Goal: Task Accomplishment & Management: Manage account settings

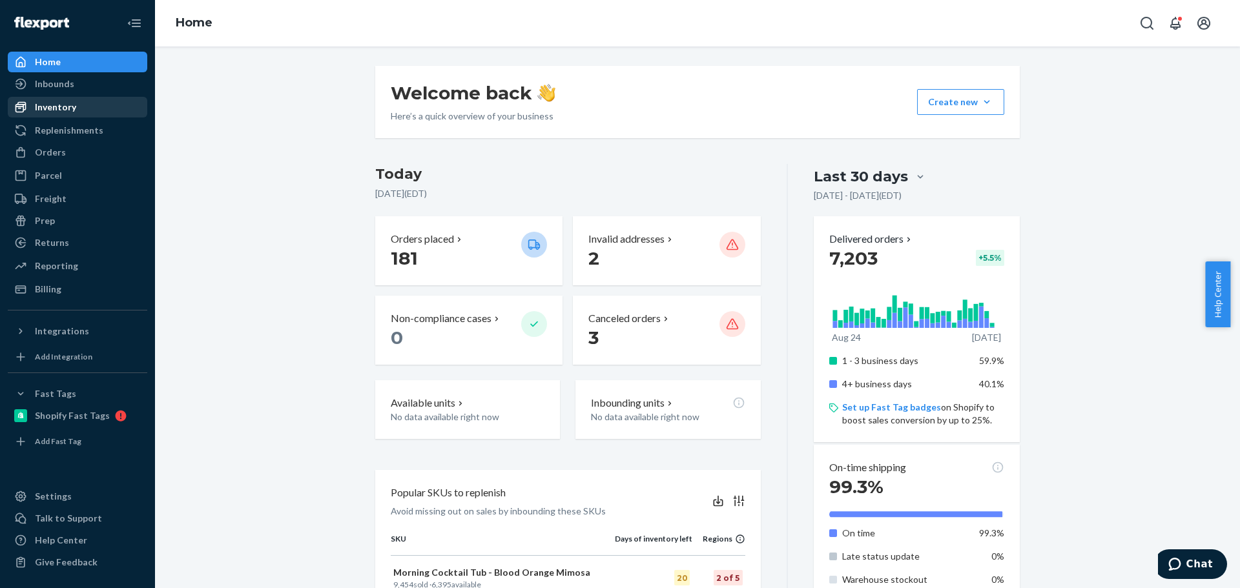
click at [72, 115] on div "Inventory" at bounding box center [77, 107] width 137 height 18
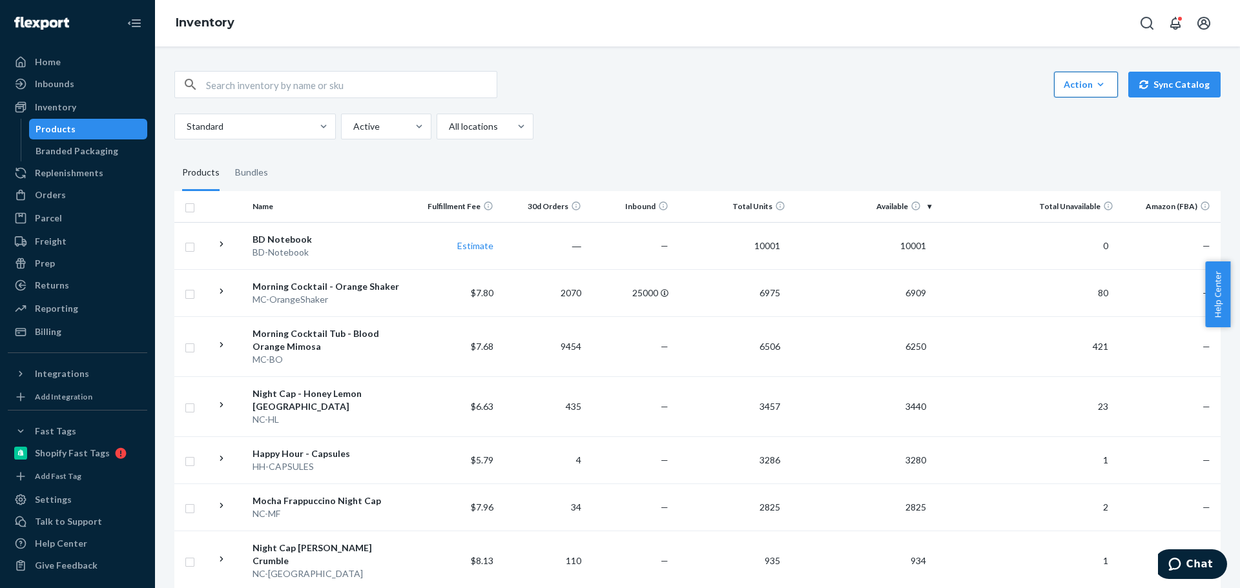
click at [1083, 90] on div "Action" at bounding box center [1085, 84] width 45 height 13
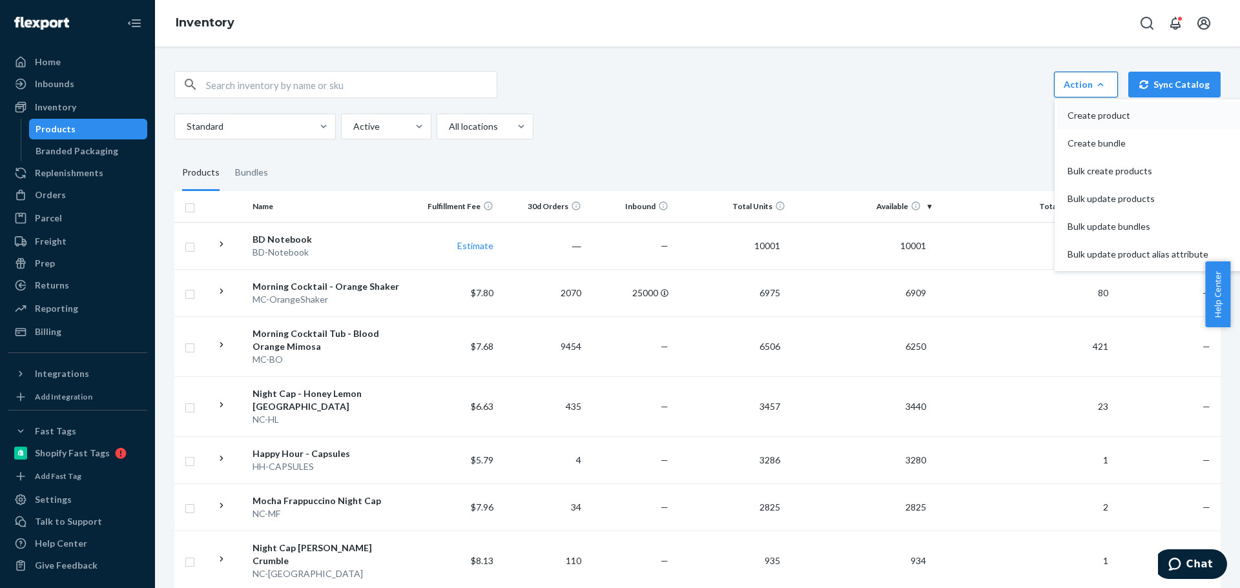
click at [1080, 112] on span "Create product" at bounding box center [1137, 115] width 141 height 9
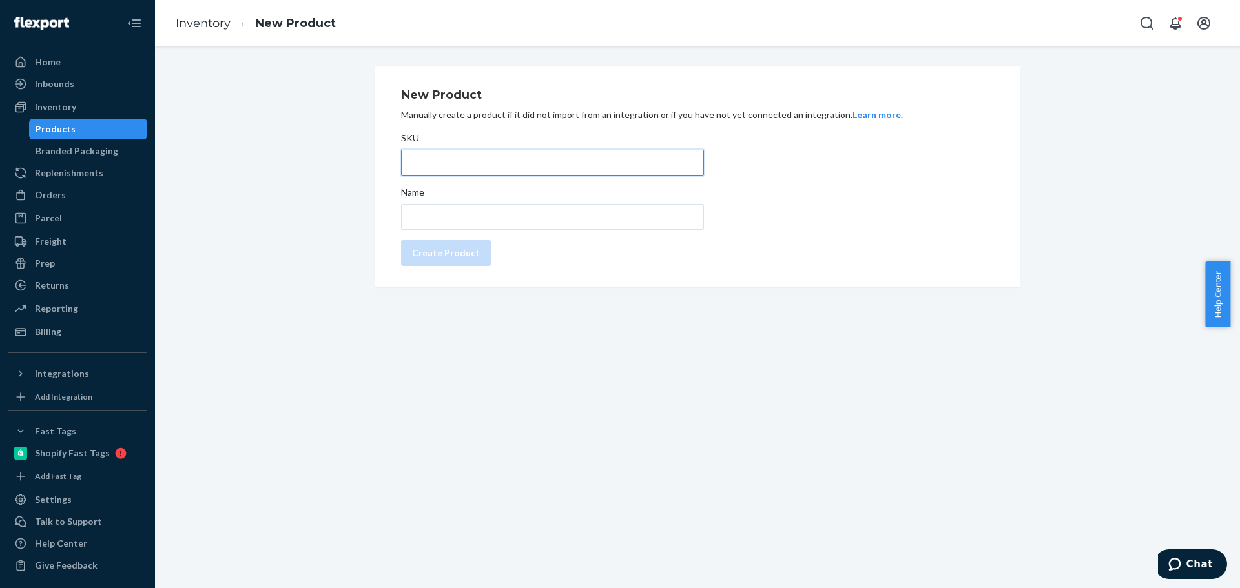
click at [480, 171] on input "SKU" at bounding box center [552, 163] width 303 height 26
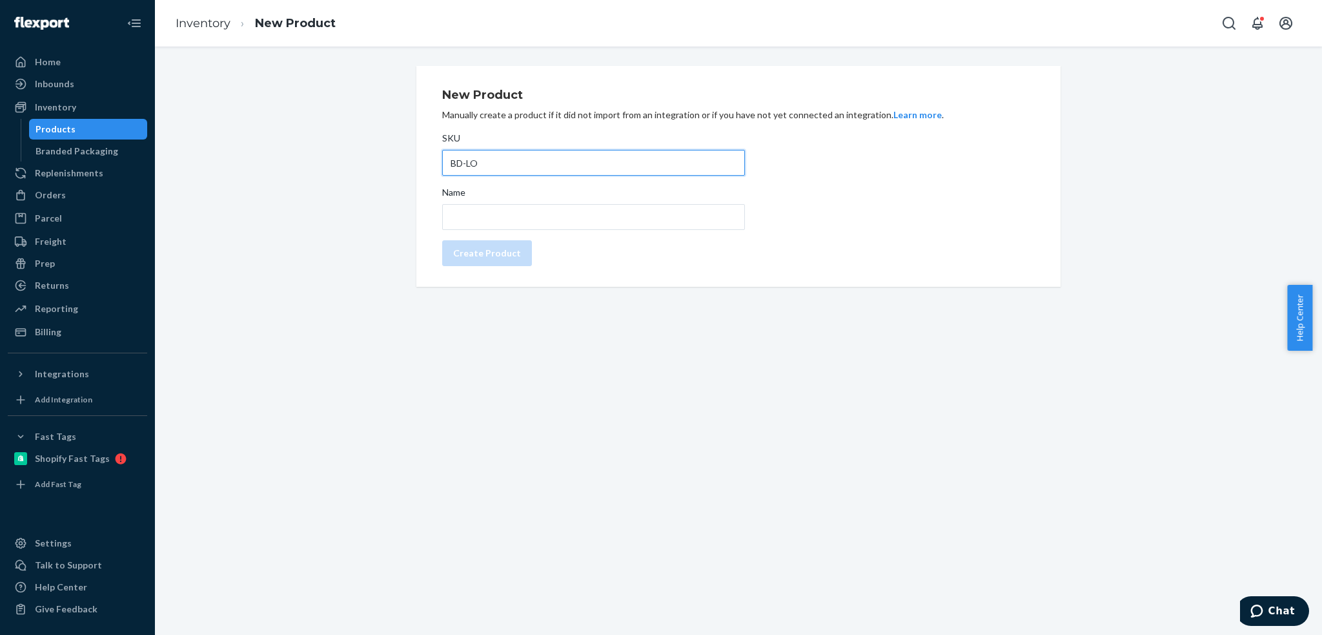
type input "BD-LO"
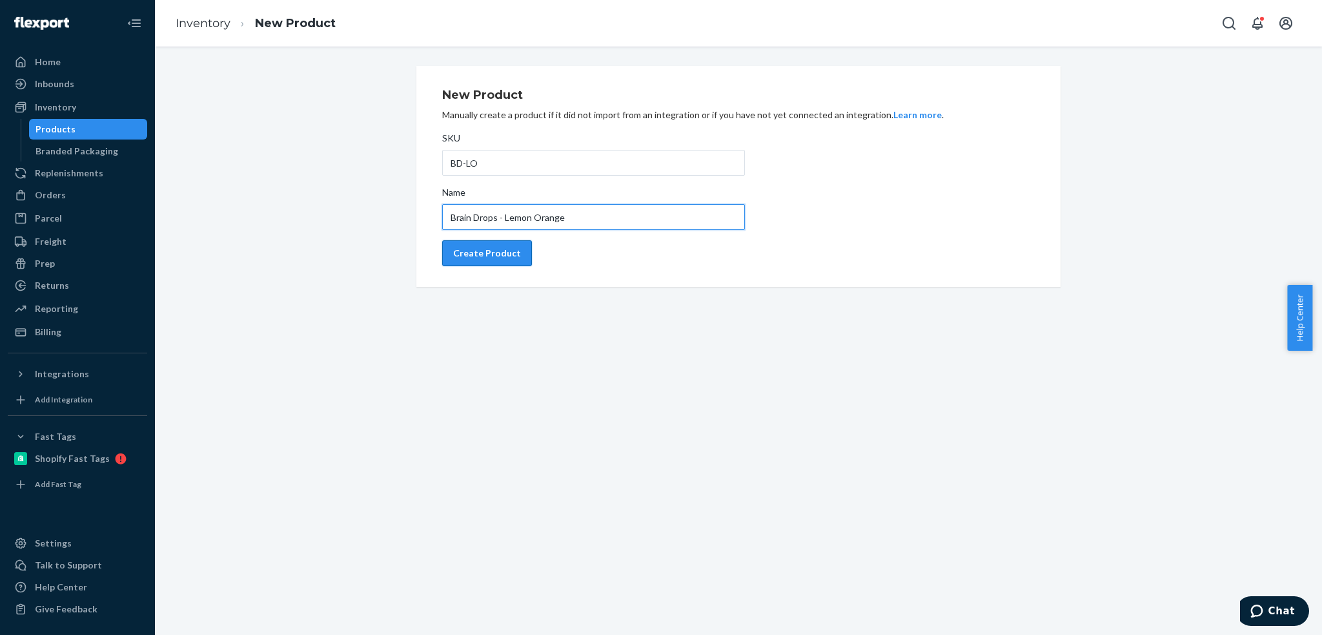
type input "Brain Drops - Lemon Orange"
click at [486, 252] on div "Create Product" at bounding box center [487, 253] width 68 height 13
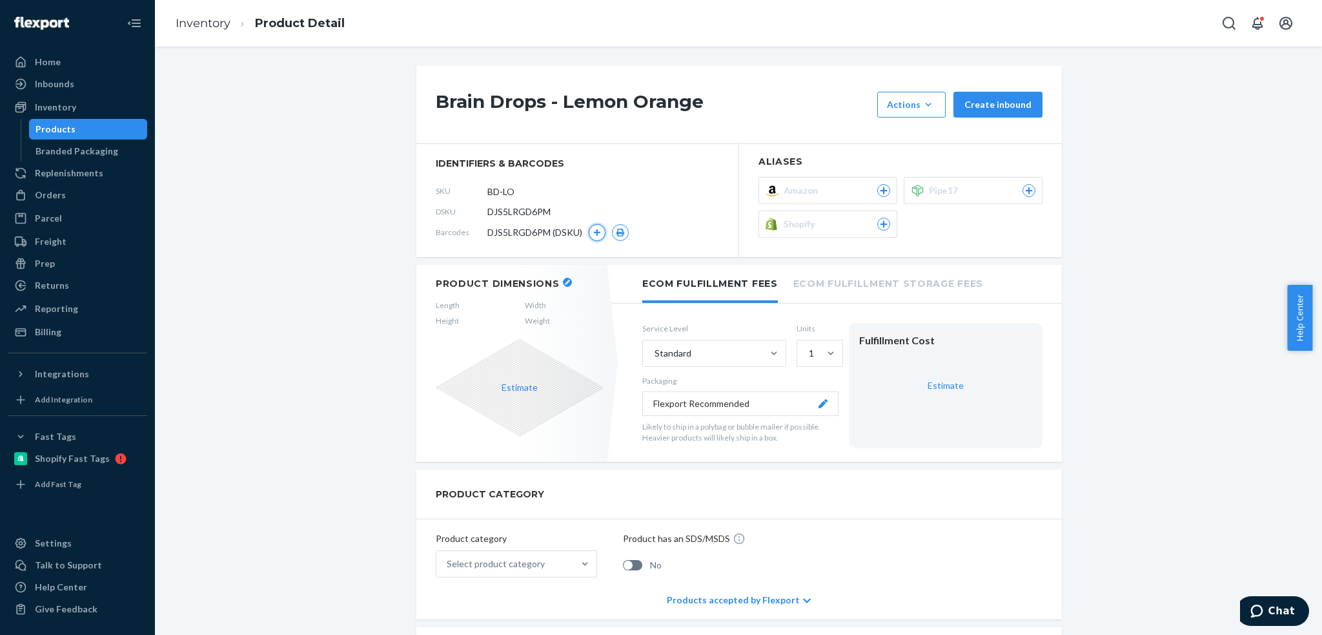
click at [589, 230] on button "button" at bounding box center [597, 232] width 17 height 17
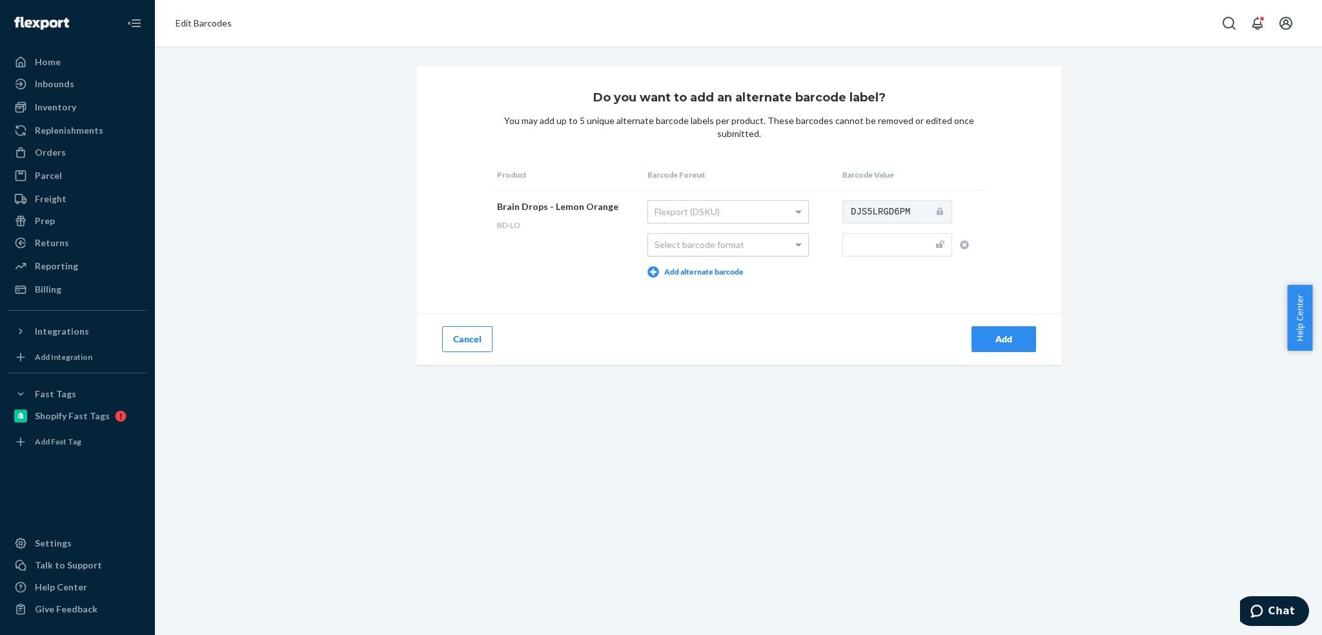
click at [761, 247] on div "Select barcode format" at bounding box center [728, 245] width 160 height 22
click at [866, 240] on input "text" at bounding box center [898, 244] width 110 height 23
click at [880, 246] on input "text" at bounding box center [898, 244] width 110 height 23
type input "810117560003"
click at [992, 341] on div "Add" at bounding box center [1004, 339] width 43 height 13
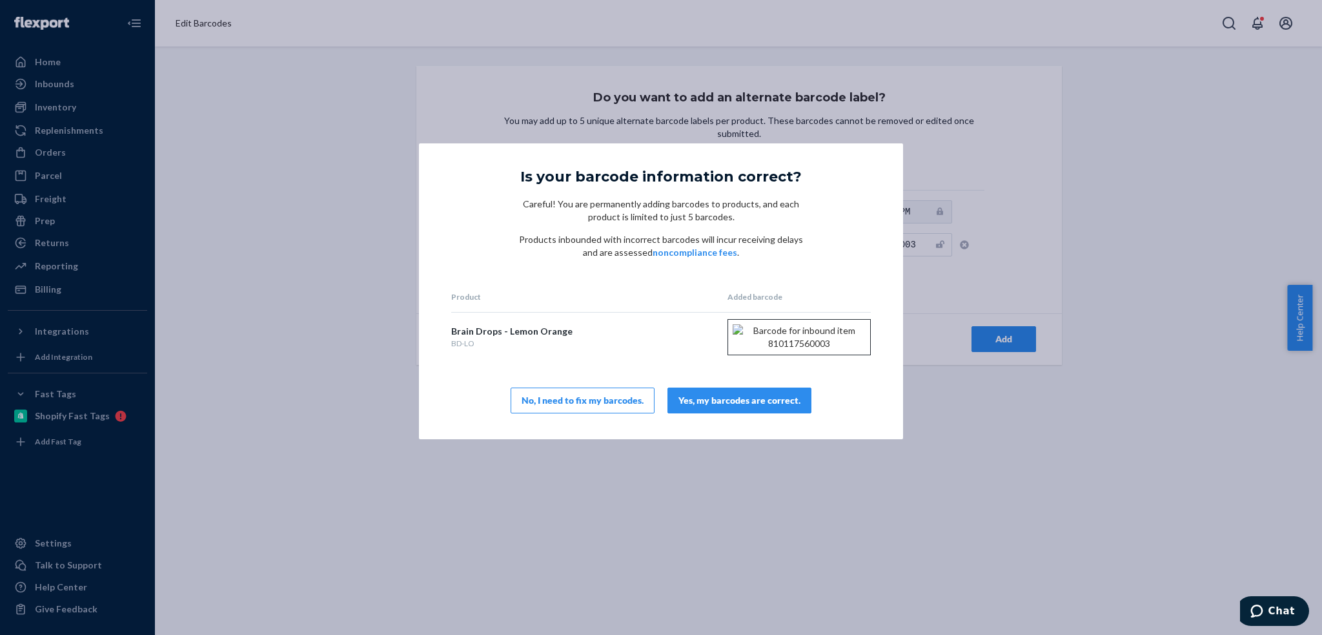
click at [728, 407] on div "Yes, my barcodes are correct." at bounding box center [740, 400] width 122 height 13
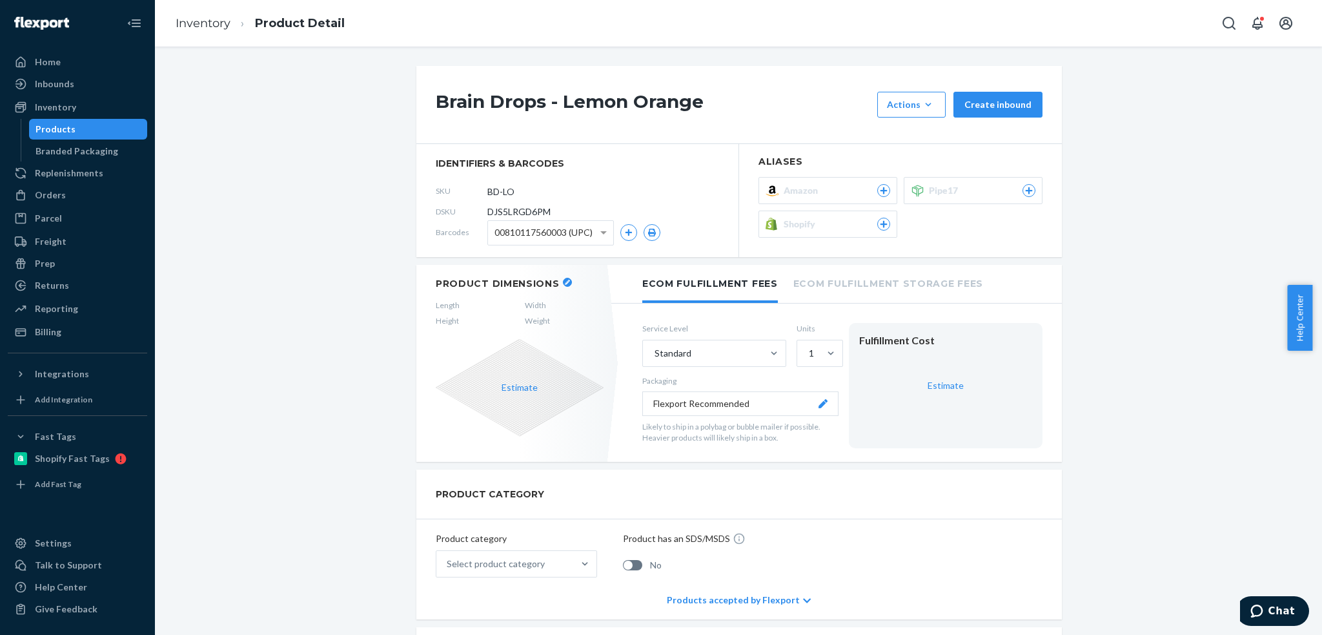
drag, startPoint x: 527, startPoint y: 193, endPoint x: 473, endPoint y: 189, distance: 53.7
click at [473, 189] on div "SKU BD-LO" at bounding box center [577, 191] width 283 height 21
click at [501, 230] on span "00810117560003 (UPC)" at bounding box center [544, 232] width 98 height 22
drag, startPoint x: 502, startPoint y: 235, endPoint x: 555, endPoint y: 232, distance: 53.7
click at [547, 232] on span "00810117560003 (UPC)" at bounding box center [544, 232] width 98 height 22
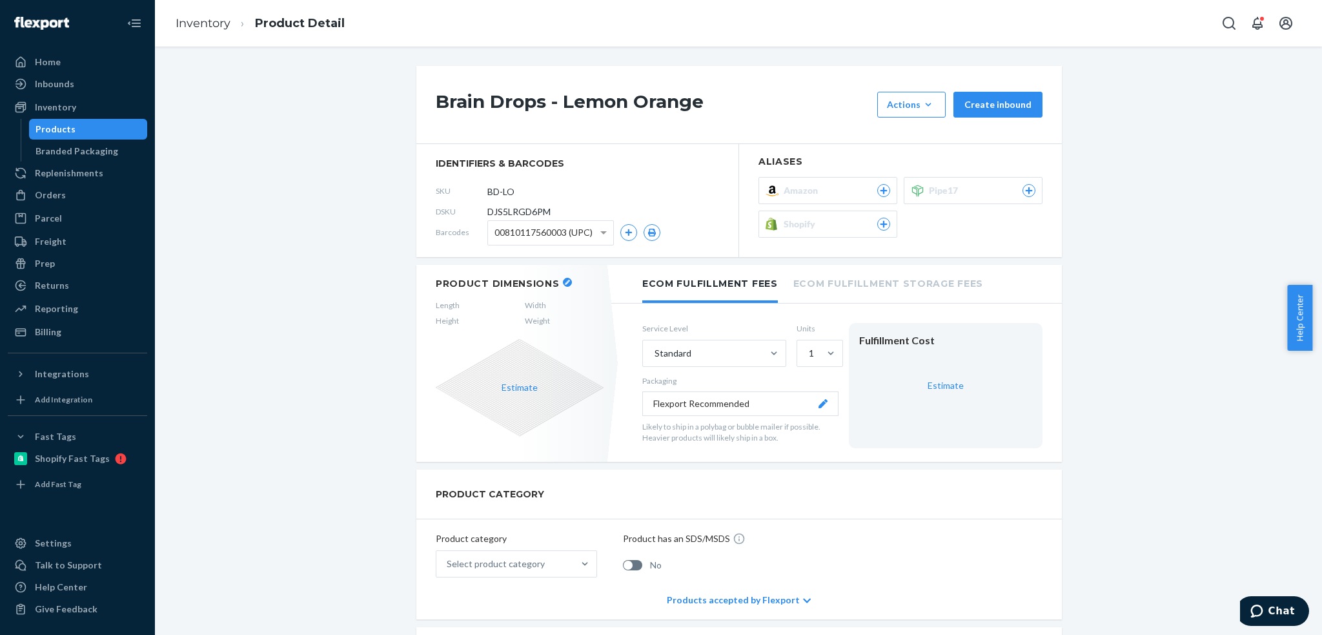
click at [819, 221] on div "Shopify" at bounding box center [837, 224] width 107 height 13
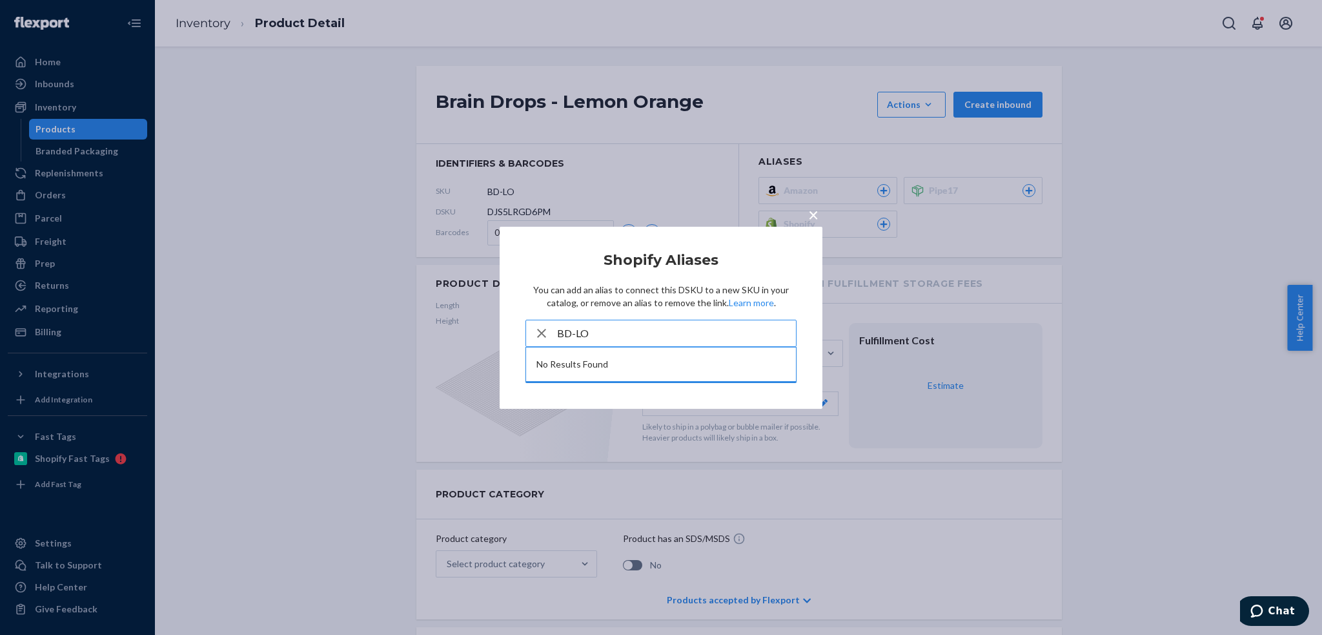
type input "BD-LO"
click at [604, 338] on input "BD-LO" at bounding box center [676, 333] width 239 height 26
drag, startPoint x: 528, startPoint y: 322, endPoint x: 447, endPoint y: 317, distance: 81.5
click at [438, 315] on div "× Shopify Aliases You can add an alias to connect this DSKU to a new SKU in you…" at bounding box center [661, 317] width 1322 height 635
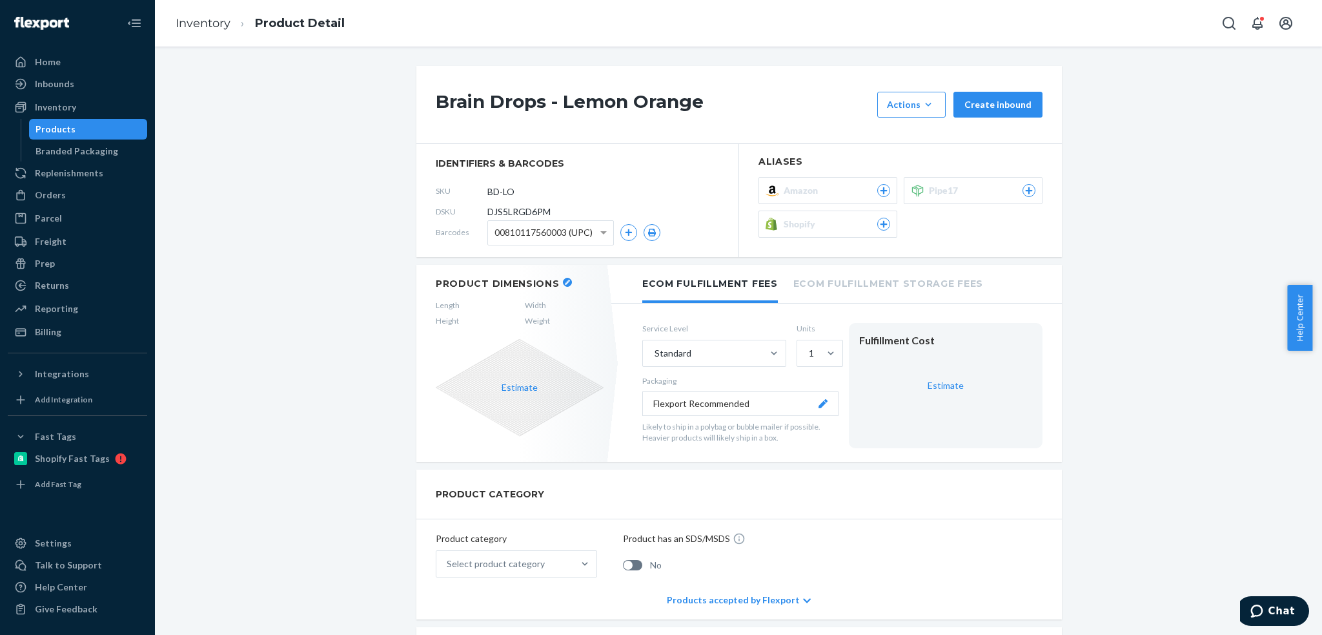
click at [882, 224] on icon at bounding box center [884, 224] width 12 height 8
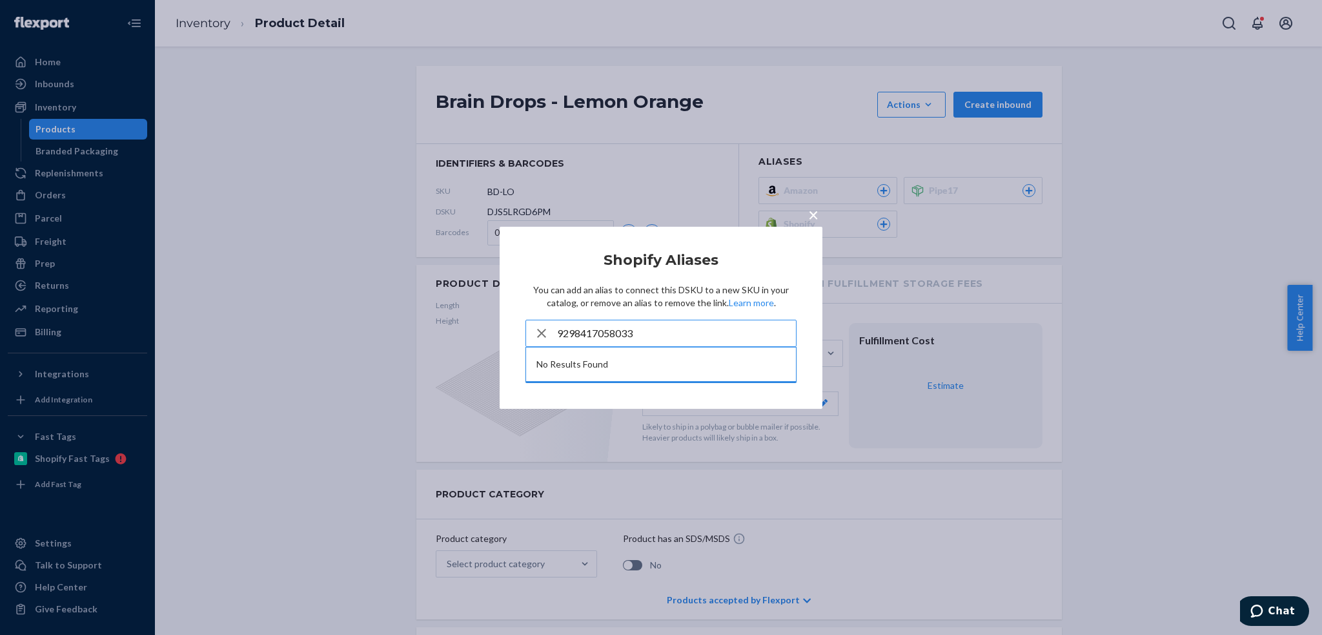
type input "9298417058033"
click at [519, 238] on div "× Shopify Aliases You can add an alias to connect this DSKU to a new SKU in you…" at bounding box center [661, 317] width 323 height 182
click at [808, 212] on span "×" at bounding box center [813, 214] width 10 height 22
